Goal: Navigation & Orientation: Understand site structure

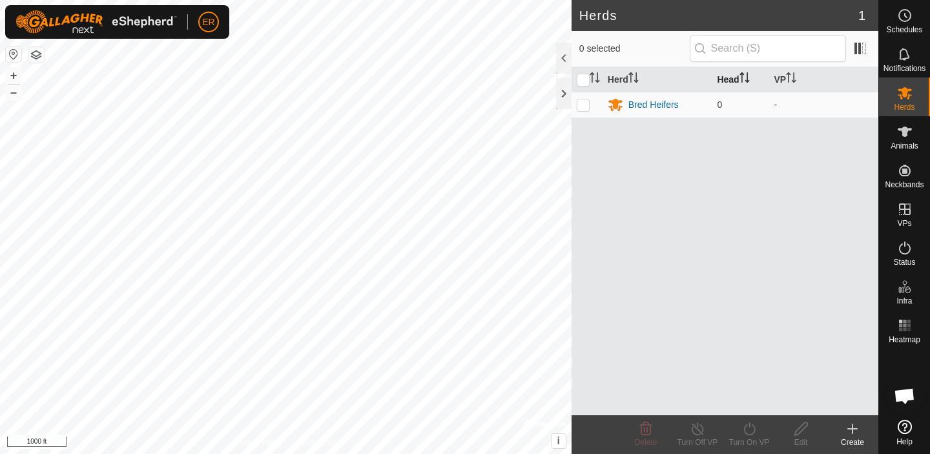
click at [744, 74] on icon "Activate to sort" at bounding box center [744, 77] width 10 height 10
click at [726, 79] on th "Head" at bounding box center [739, 79] width 57 height 25
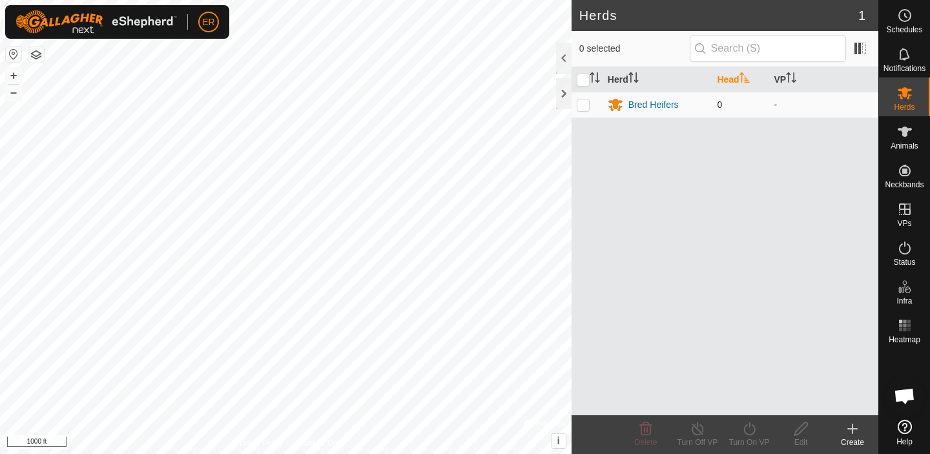
click at [720, 108] on span "0" at bounding box center [719, 104] width 5 height 10
click at [624, 79] on th "Herd" at bounding box center [657, 79] width 110 height 25
click at [595, 79] on icon "Activate to sort" at bounding box center [594, 77] width 10 height 10
click at [627, 79] on th "Herd" at bounding box center [657, 79] width 110 height 25
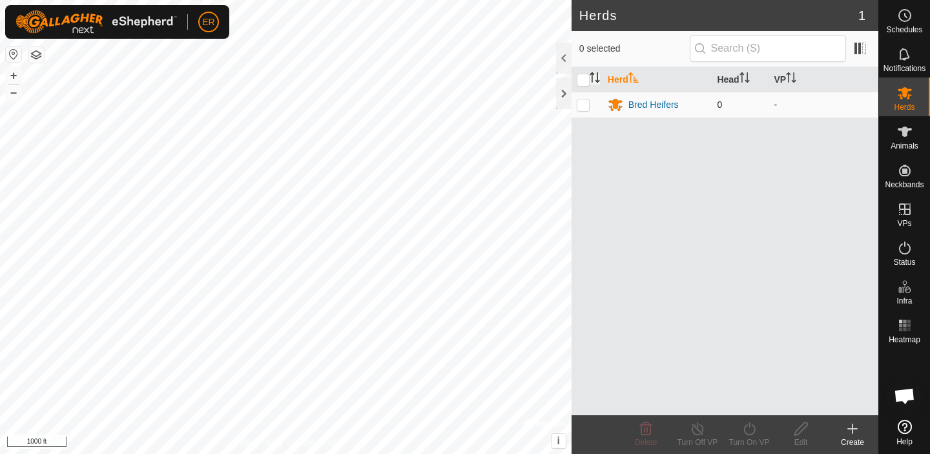
click at [582, 105] on p-checkbox at bounding box center [583, 104] width 13 height 10
checkbox input "true"
click at [721, 104] on span "0" at bounding box center [719, 104] width 5 height 10
click at [710, 103] on td "Bred Heifers" at bounding box center [657, 105] width 110 height 26
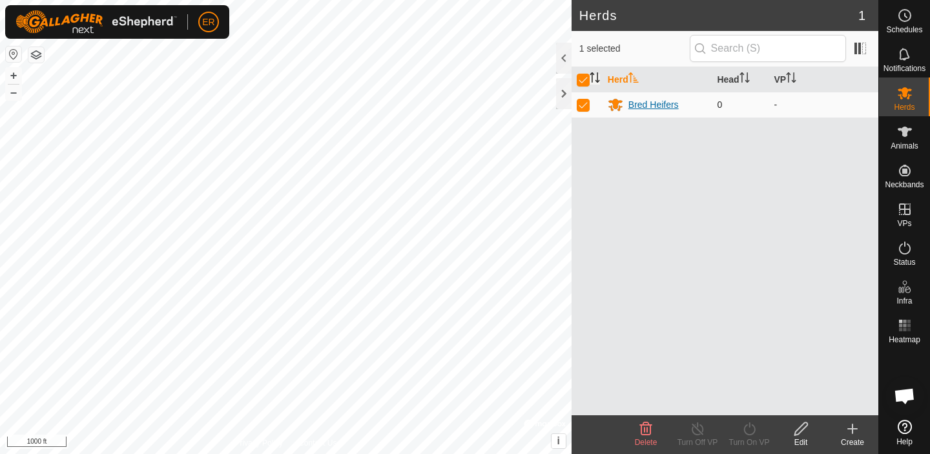
click at [653, 101] on div "Bred Heifers" at bounding box center [653, 105] width 50 height 14
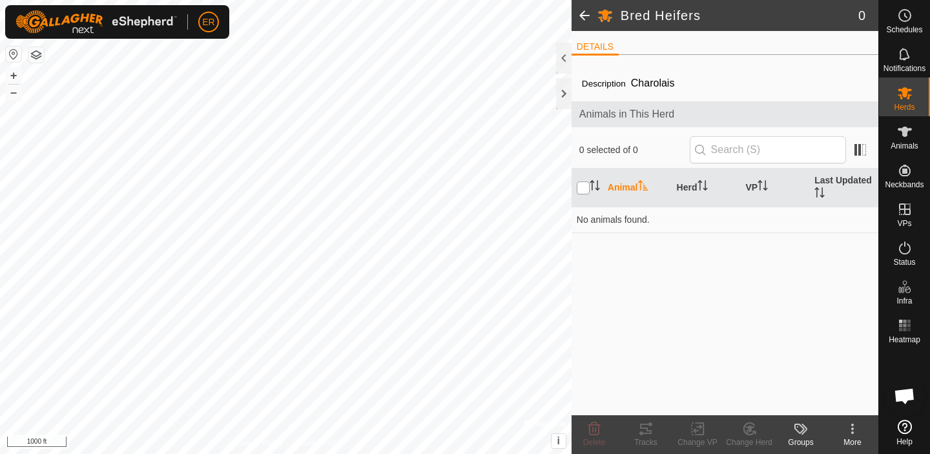
click at [588, 185] on input "checkbox" at bounding box center [583, 187] width 13 height 13
click at [589, 186] on input "checkbox" at bounding box center [583, 187] width 13 height 13
click at [624, 181] on th "Animal" at bounding box center [636, 188] width 69 height 39
click at [617, 188] on th "Animal" at bounding box center [636, 188] width 69 height 39
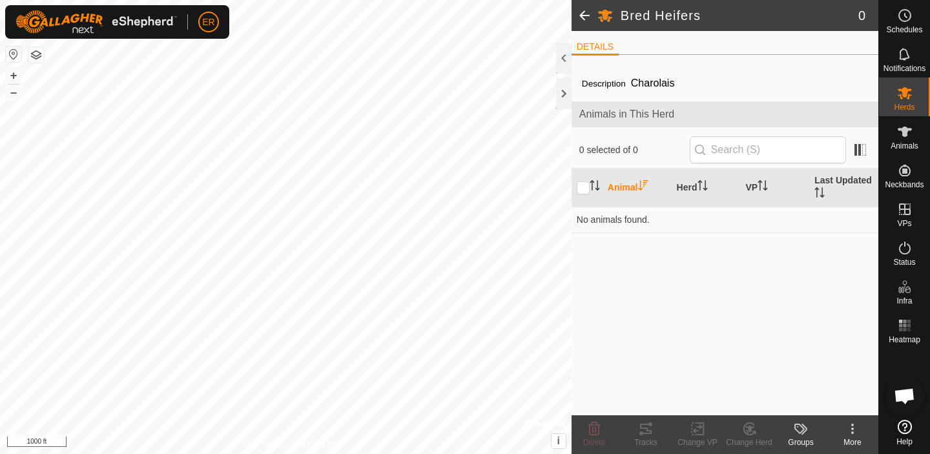
click at [617, 188] on th "Animal" at bounding box center [636, 188] width 69 height 39
click at [581, 187] on input "checkbox" at bounding box center [583, 187] width 13 height 13
click at [589, 185] on icon "Activate to sort" at bounding box center [594, 185] width 10 height 10
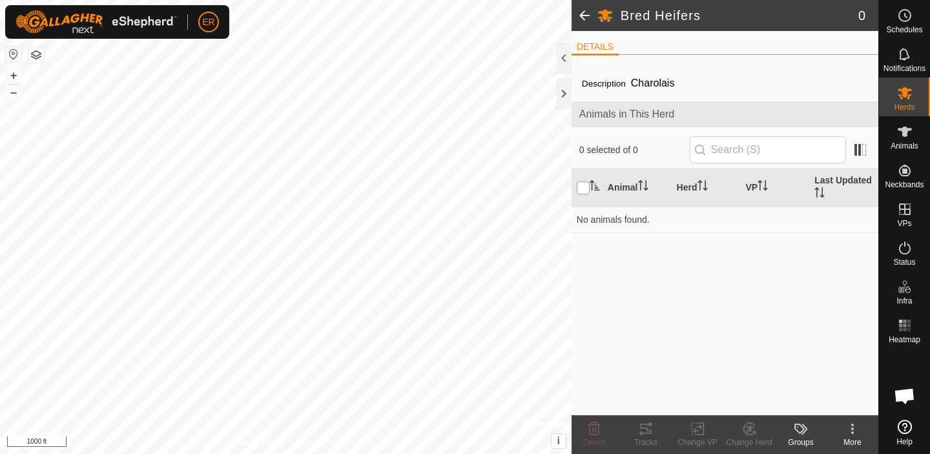
click at [588, 185] on input "checkbox" at bounding box center [583, 187] width 13 height 13
click at [591, 181] on icon "Activate to sort" at bounding box center [594, 185] width 10 height 10
click at [587, 188] on input "checkbox" at bounding box center [583, 187] width 13 height 13
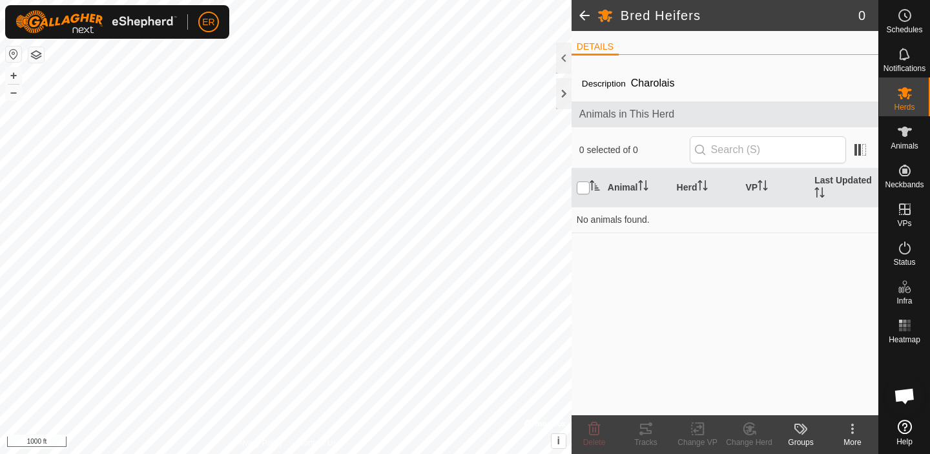
checkbox input "false"
click at [587, 152] on span "0 selected of 0" at bounding box center [634, 150] width 110 height 14
click at [604, 149] on span "0 selected of 0" at bounding box center [634, 150] width 110 height 14
click at [589, 14] on span at bounding box center [584, 15] width 26 height 31
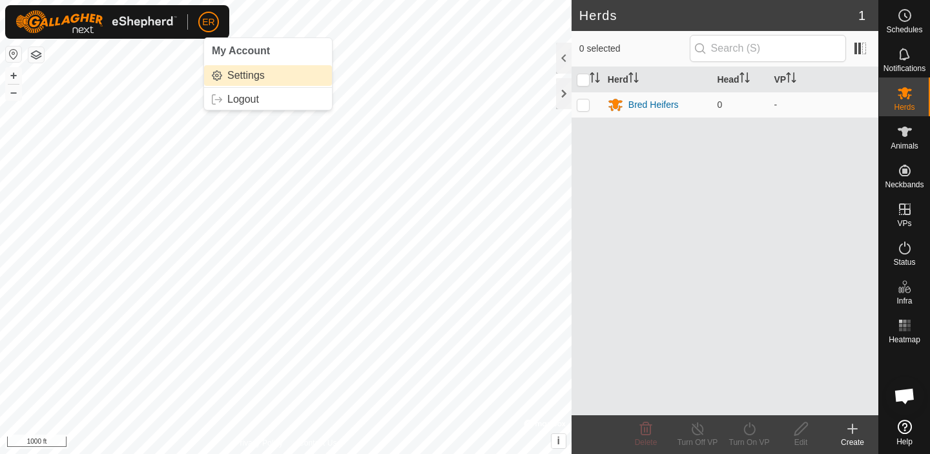
click at [240, 76] on link "Settings" at bounding box center [268, 75] width 128 height 21
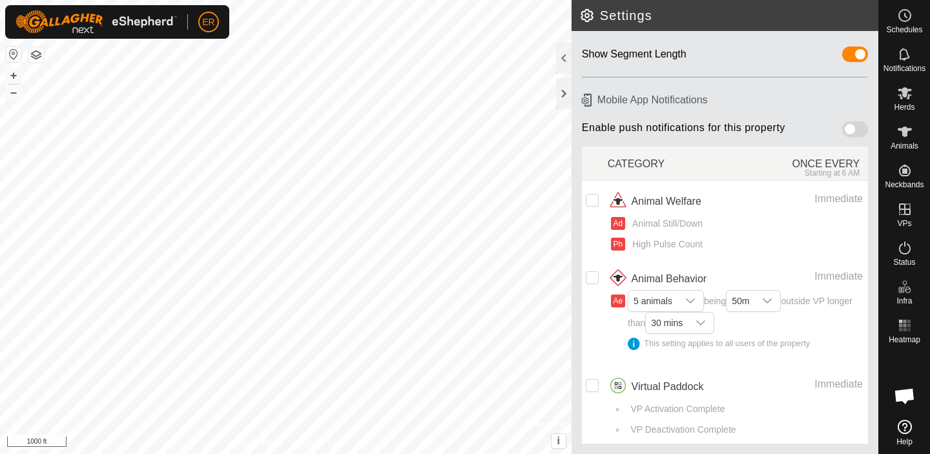
scroll to position [86, 0]
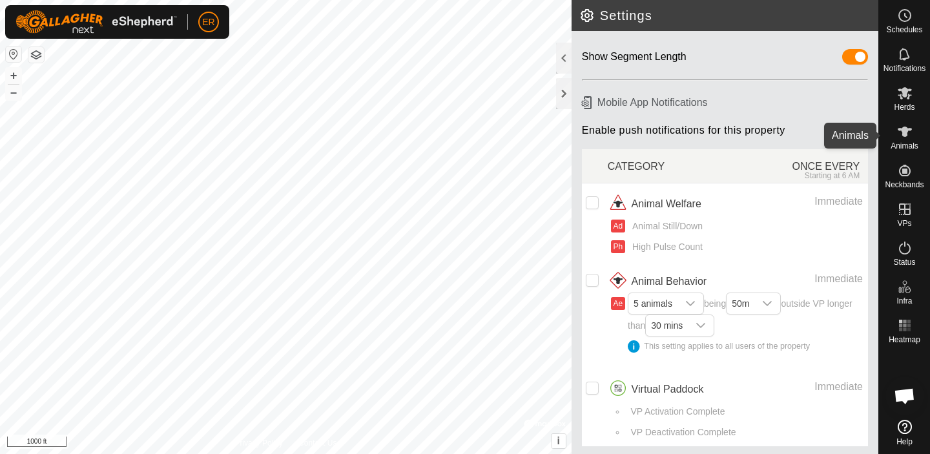
click at [904, 133] on icon at bounding box center [904, 132] width 14 height 10
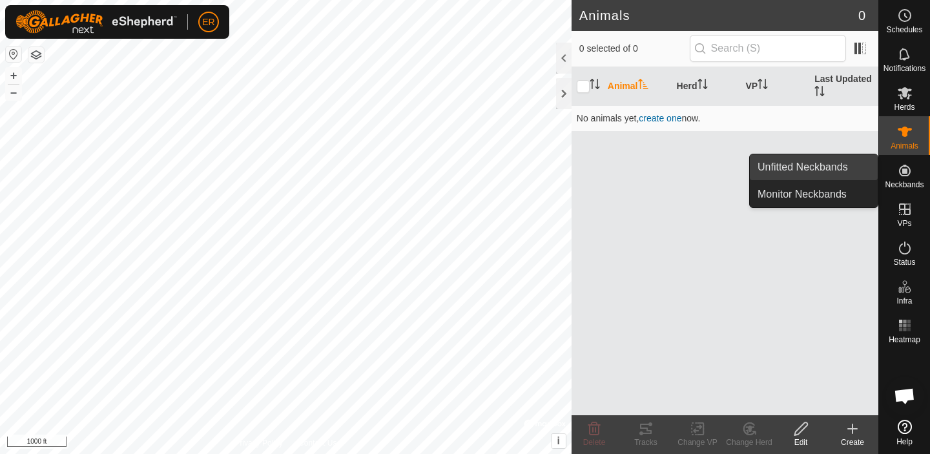
click at [826, 165] on link "Unfitted Neckbands" at bounding box center [814, 167] width 128 height 26
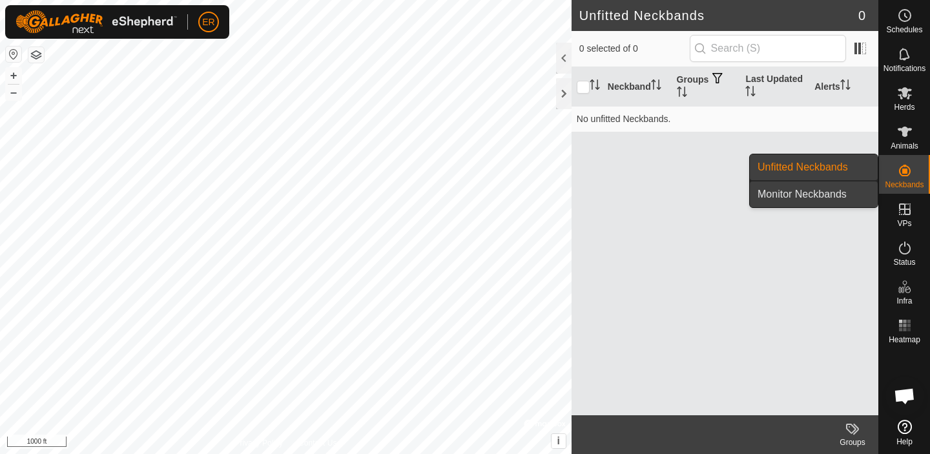
click at [831, 196] on link "Monitor Neckbands" at bounding box center [814, 194] width 128 height 26
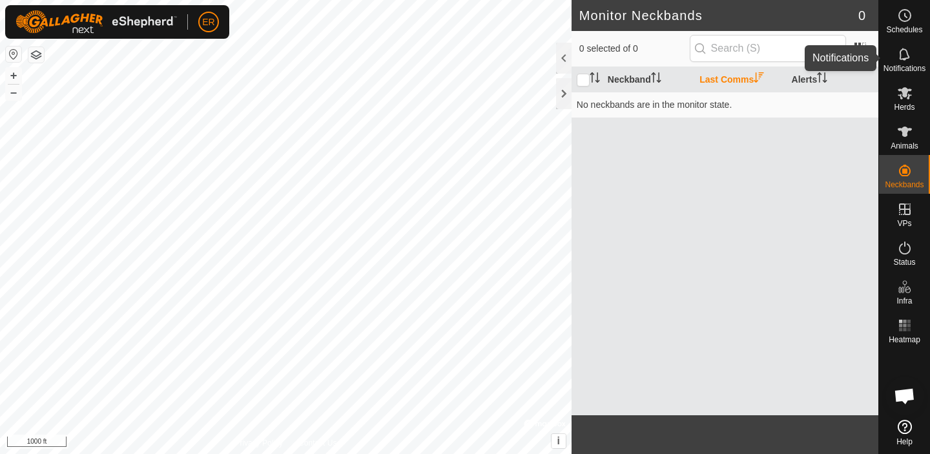
click at [898, 55] on icon at bounding box center [904, 53] width 15 height 15
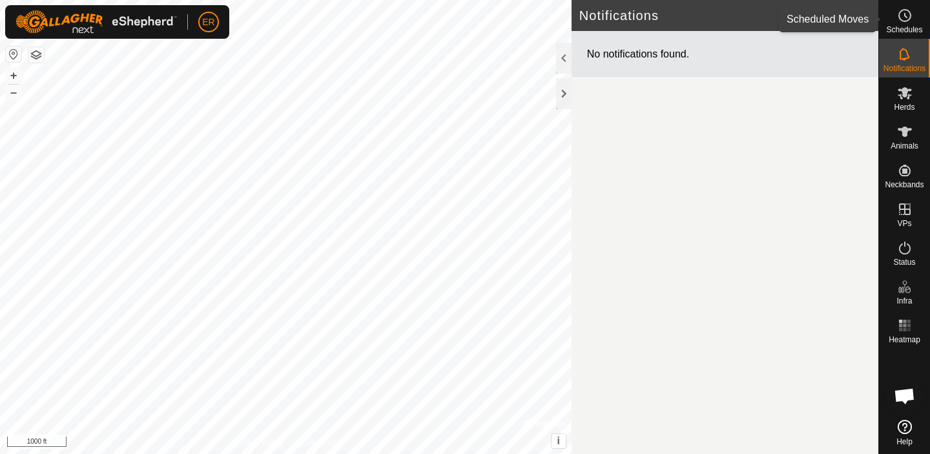
click at [908, 26] on span "Schedules" at bounding box center [904, 30] width 36 height 8
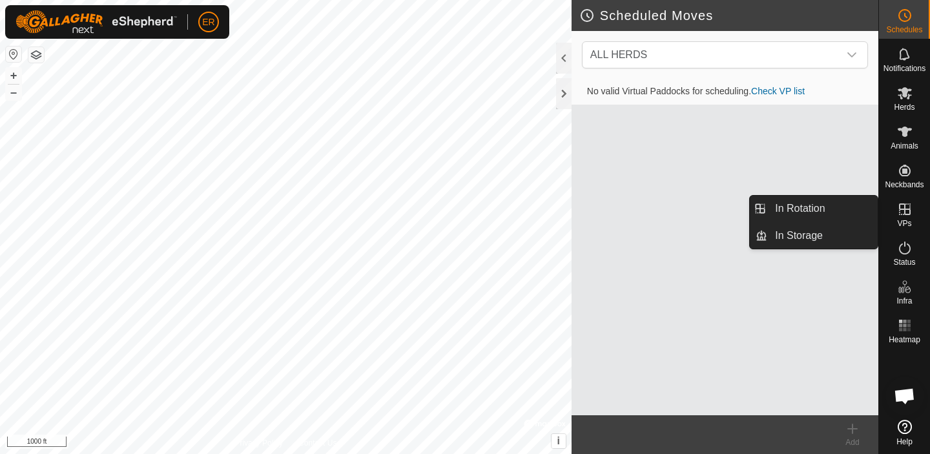
click at [905, 215] on icon at bounding box center [904, 208] width 15 height 15
click at [809, 210] on link "In Rotation" at bounding box center [822, 209] width 110 height 26
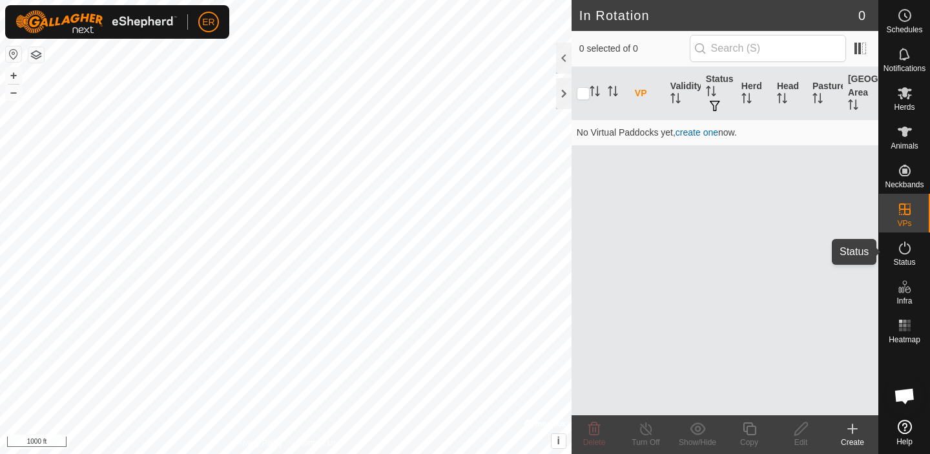
click at [902, 250] on icon at bounding box center [904, 247] width 15 height 15
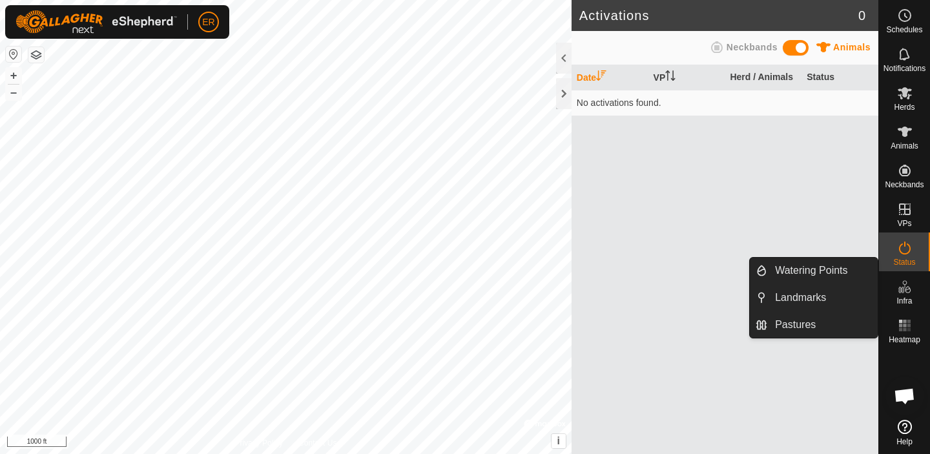
click at [912, 300] on div "Infra" at bounding box center [904, 290] width 51 height 39
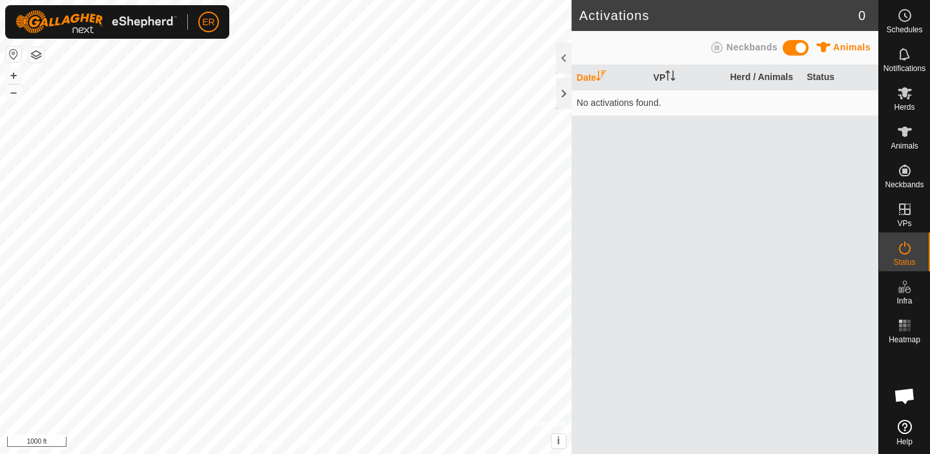
click at [901, 433] on icon at bounding box center [904, 427] width 14 height 14
